Goal: Check status: Check status

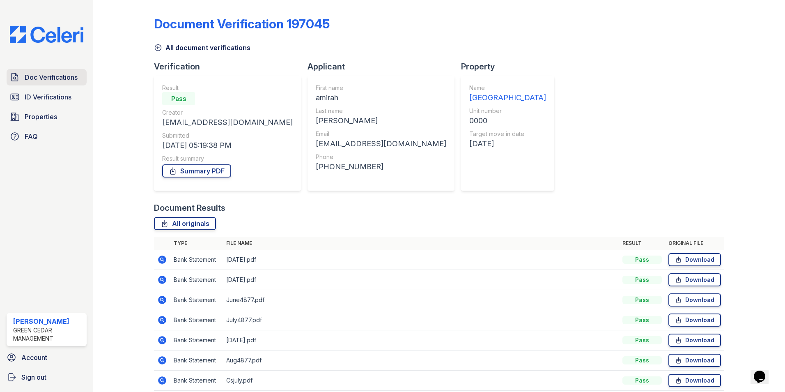
click at [40, 81] on span "Doc Verifications" at bounding box center [51, 77] width 53 height 10
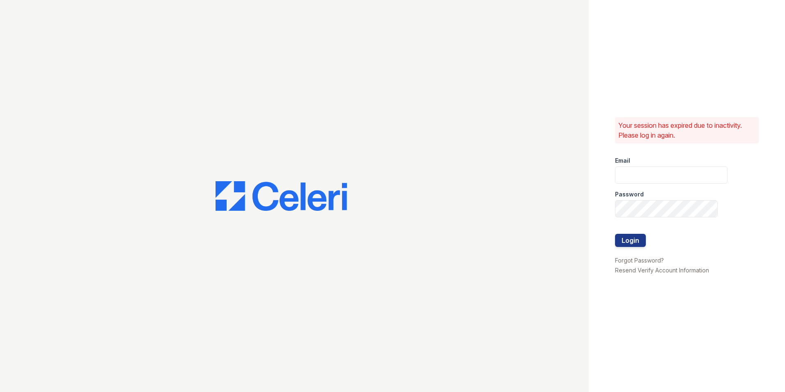
type input "Lamine.Barry@corcoran.com"
click at [631, 246] on button "Login" at bounding box center [630, 240] width 31 height 13
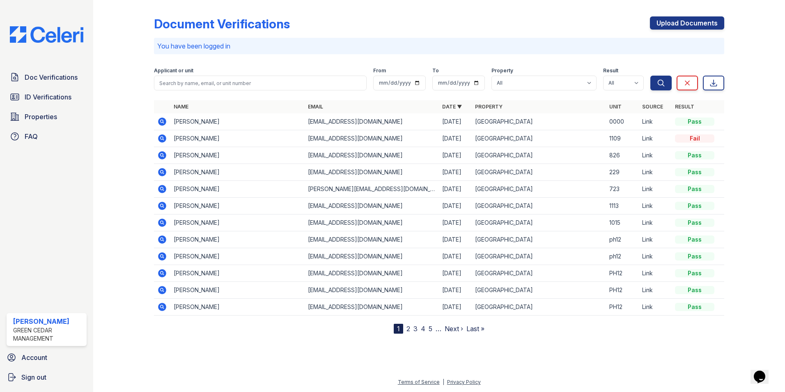
click at [164, 124] on icon at bounding box center [162, 121] width 8 height 8
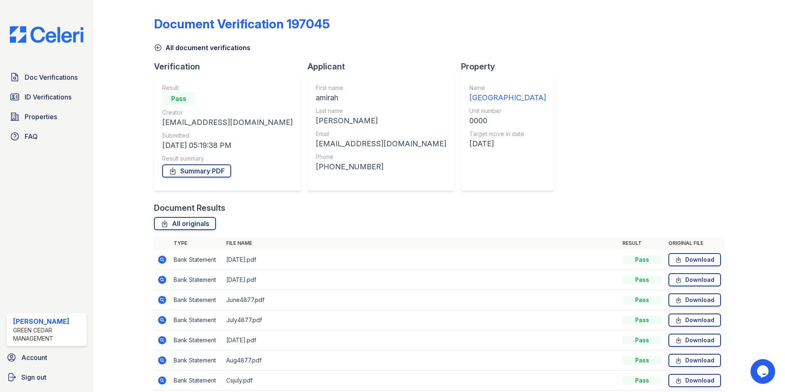
click at [157, 49] on icon at bounding box center [158, 48] width 8 height 8
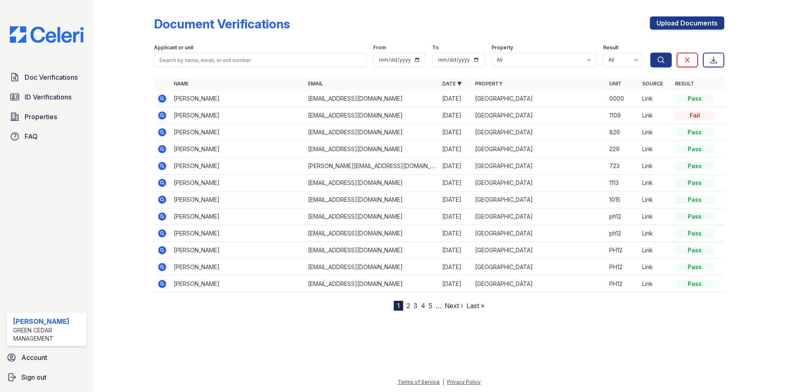
click at [161, 119] on icon at bounding box center [162, 115] width 8 height 8
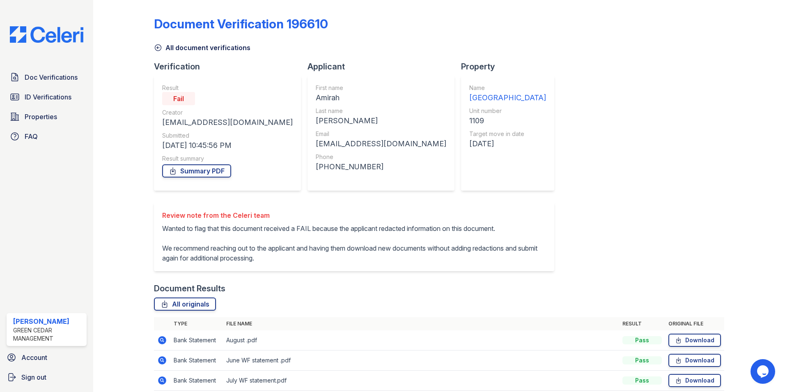
click at [159, 44] on icon at bounding box center [158, 48] width 8 height 8
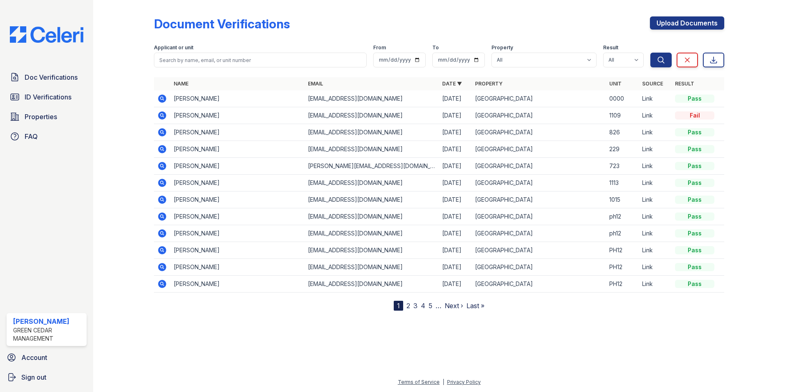
click at [162, 96] on icon at bounding box center [162, 98] width 8 height 8
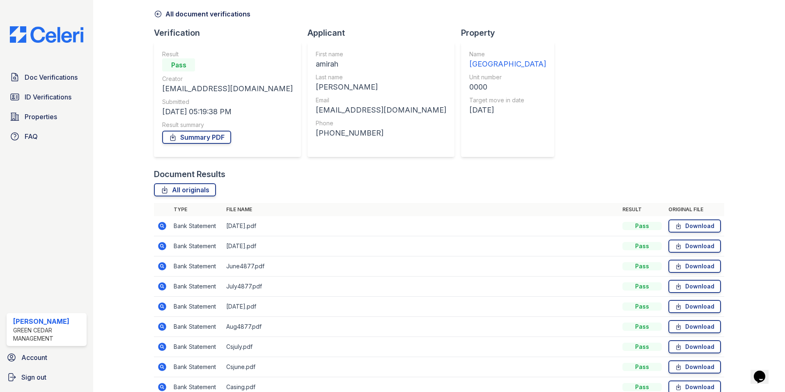
scroll to position [75, 0]
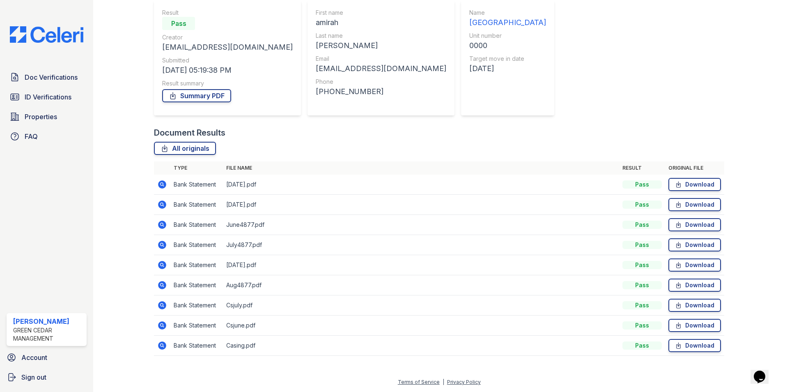
click at [162, 185] on icon at bounding box center [162, 185] width 10 height 10
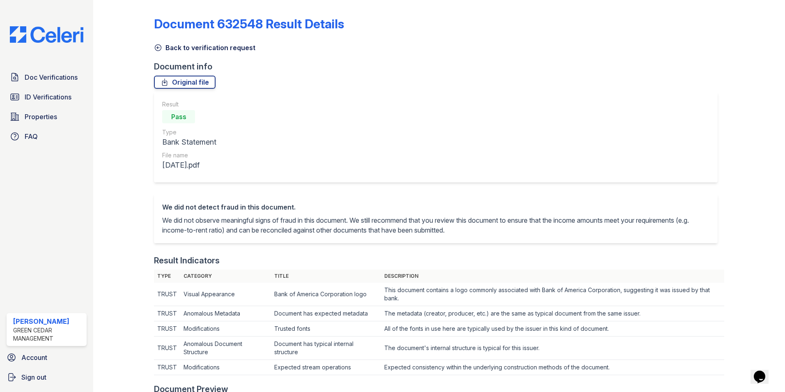
click at [156, 46] on icon at bounding box center [158, 48] width 8 height 8
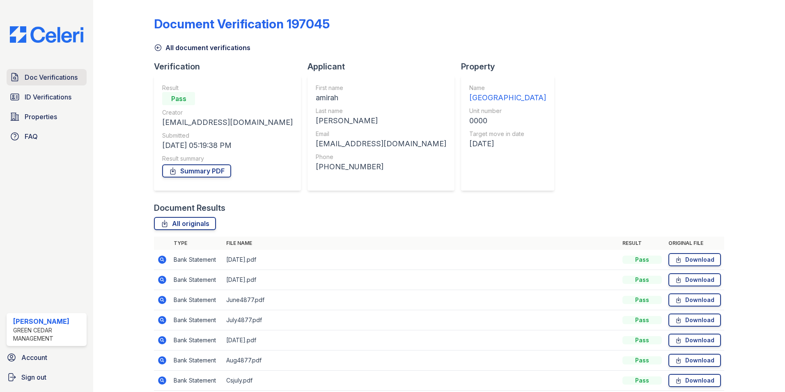
click at [50, 81] on span "Doc Verifications" at bounding box center [51, 77] width 53 height 10
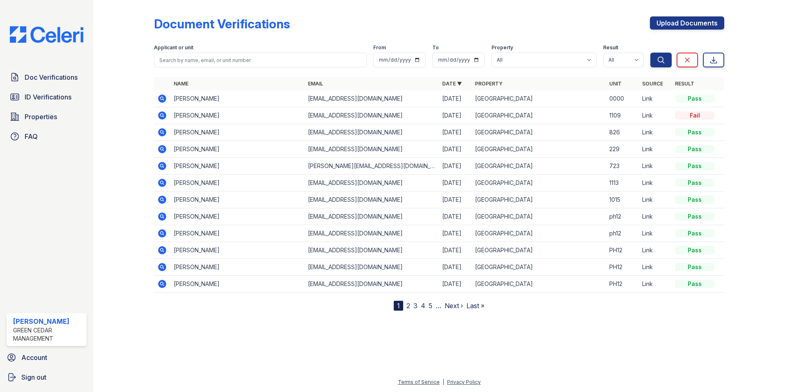
click at [159, 166] on icon at bounding box center [162, 166] width 8 height 8
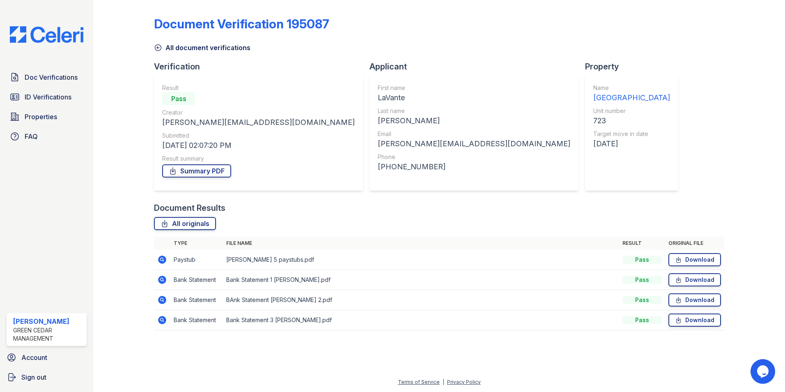
click at [165, 261] on icon at bounding box center [162, 259] width 8 height 8
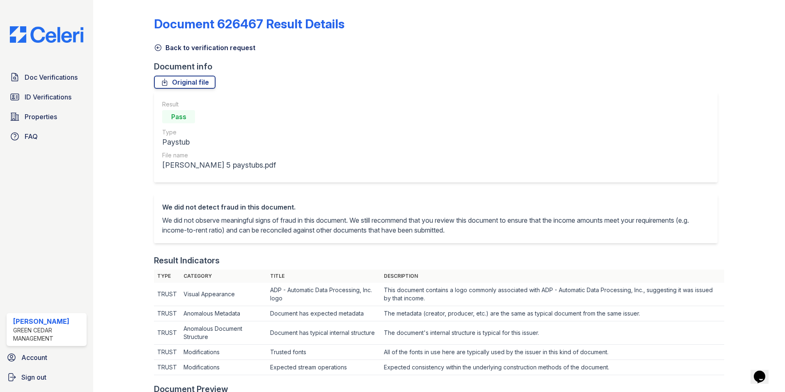
click at [157, 48] on icon at bounding box center [158, 48] width 8 height 8
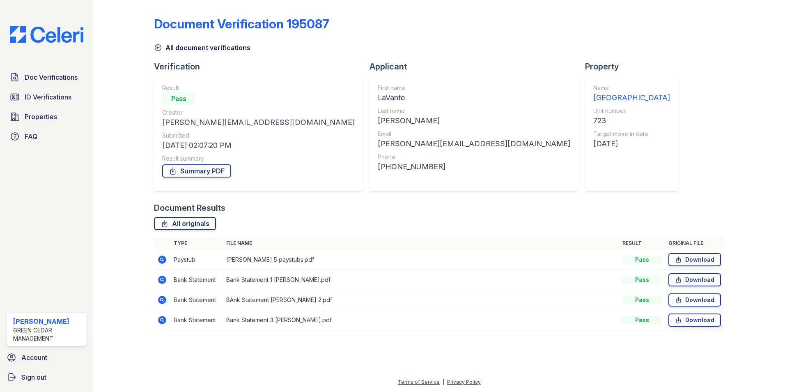
click at [160, 47] on icon at bounding box center [158, 48] width 8 height 8
